Goal: Task Accomplishment & Management: Complete application form

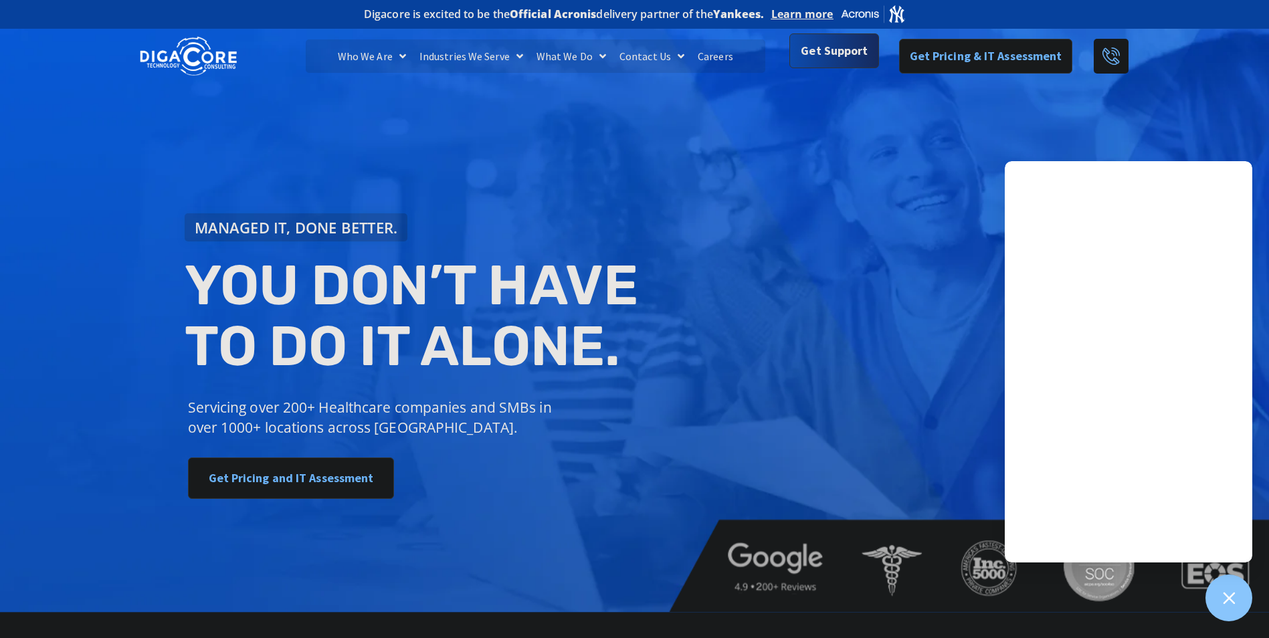
click at [856, 42] on span "Get Support" at bounding box center [834, 50] width 67 height 27
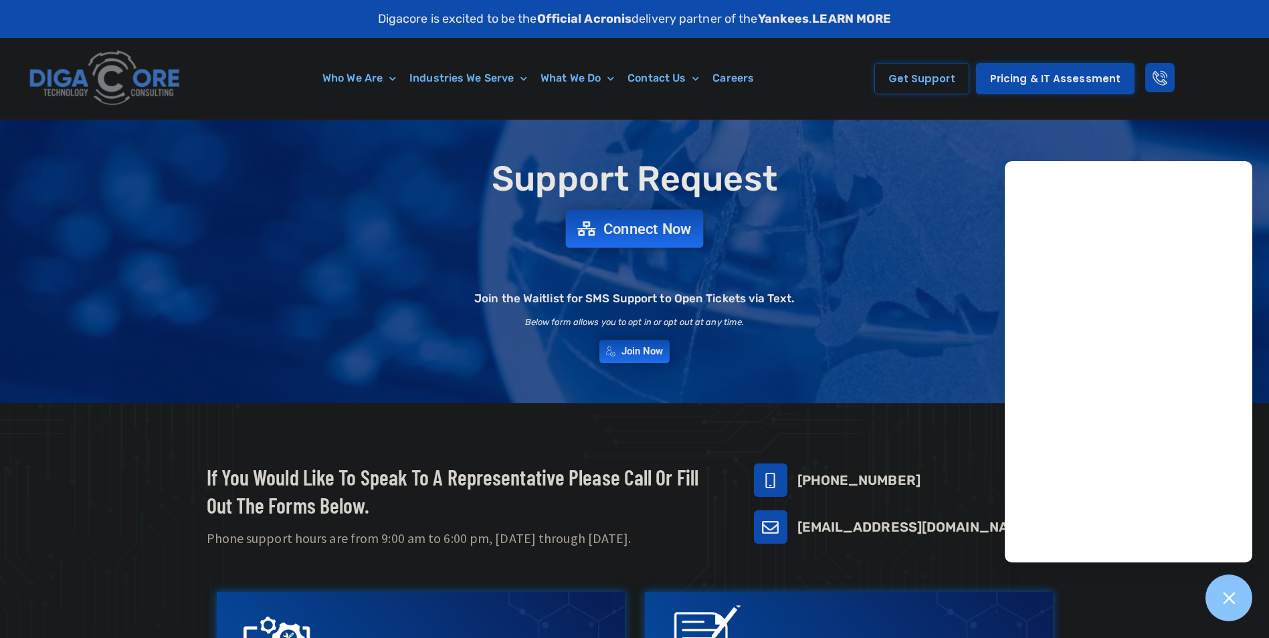
click at [596, 227] on span "Connect Now" at bounding box center [634, 228] width 114 height 15
